Goal: Transaction & Acquisition: Purchase product/service

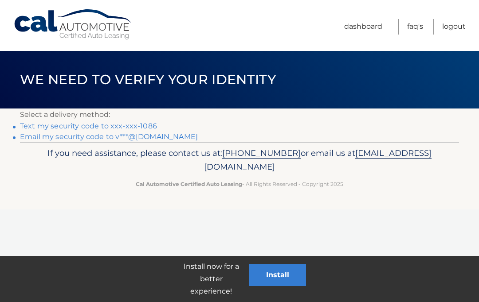
click at [128, 123] on link "Text my security code to xxx-xxx-1086" at bounding box center [88, 126] width 137 height 8
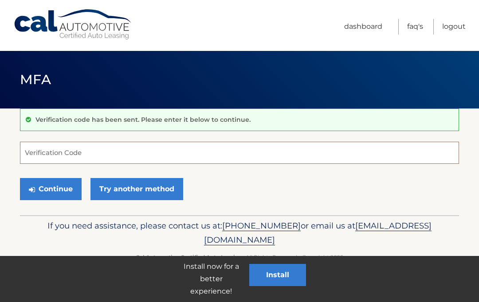
click at [83, 151] on input "Verification Code" at bounding box center [239, 153] width 439 height 22
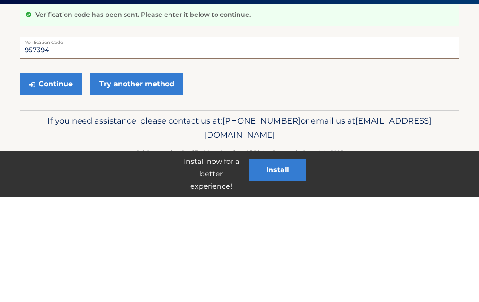
type input "957394"
click at [57, 178] on button "Continue" at bounding box center [51, 189] width 62 height 22
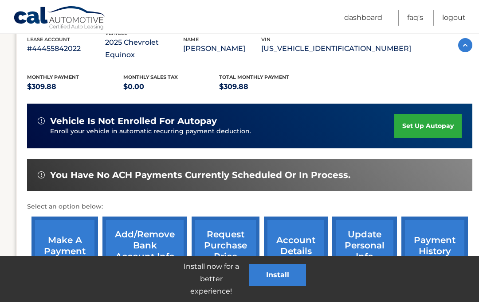
scroll to position [160, 4]
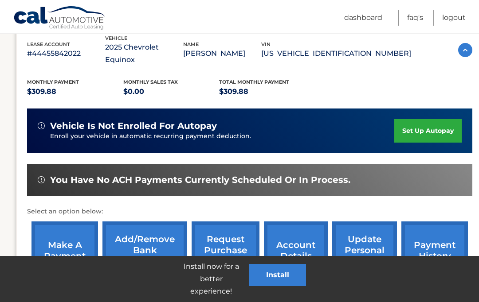
click at [66, 222] on link "make a payment" at bounding box center [64, 251] width 67 height 58
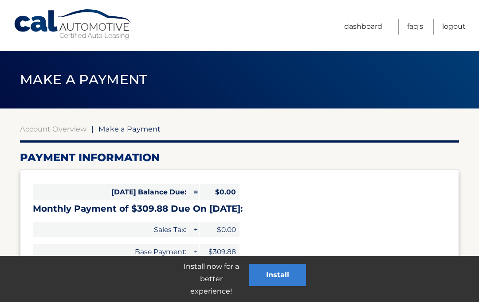
select select "MWVhYTAxNGItM2U3OS00MWFkLTk3NTMtMDBmM2UwMGE1NWJm"
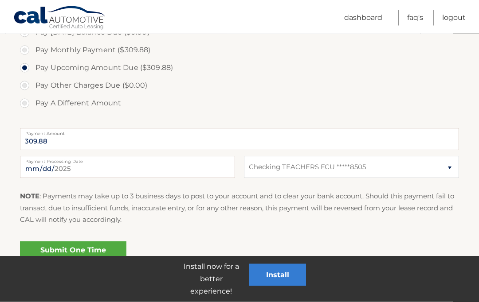
scroll to position [292, 0]
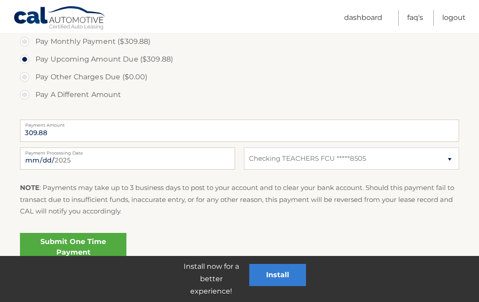
click at [74, 244] on link "Submit One Time Payment" at bounding box center [73, 247] width 106 height 28
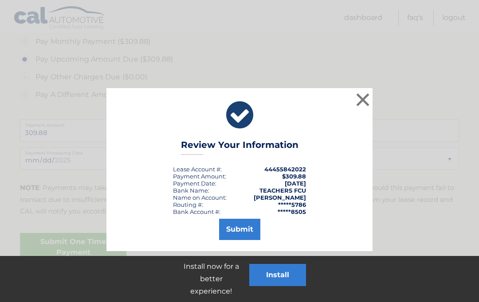
click at [239, 230] on button "Submit" at bounding box center [239, 229] width 41 height 21
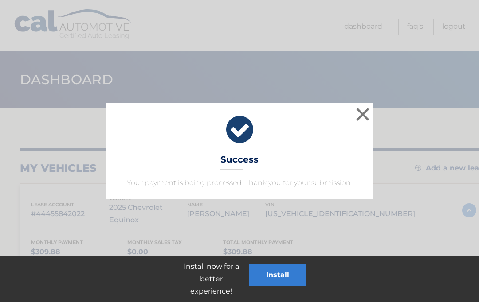
click at [368, 113] on button "×" at bounding box center [363, 115] width 18 height 18
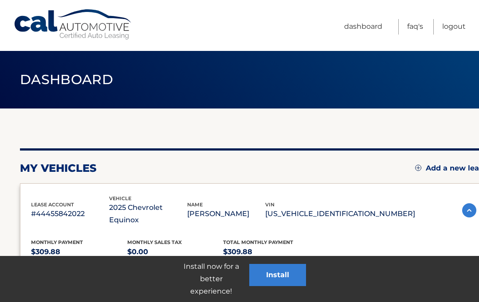
click at [454, 27] on link "Logout" at bounding box center [453, 27] width 23 height 16
